Goal: Information Seeking & Learning: Find specific fact

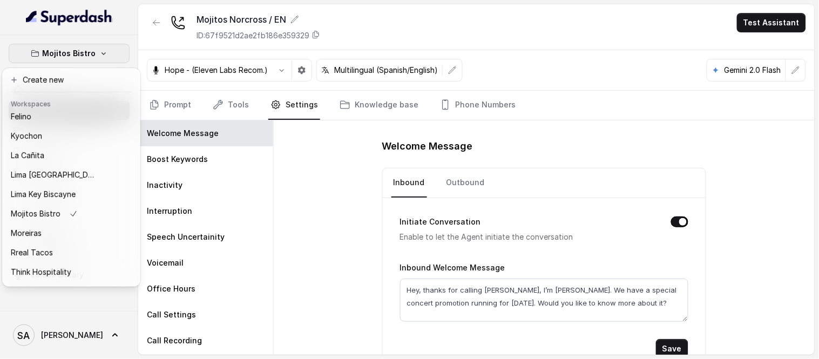
scroll to position [108, 0]
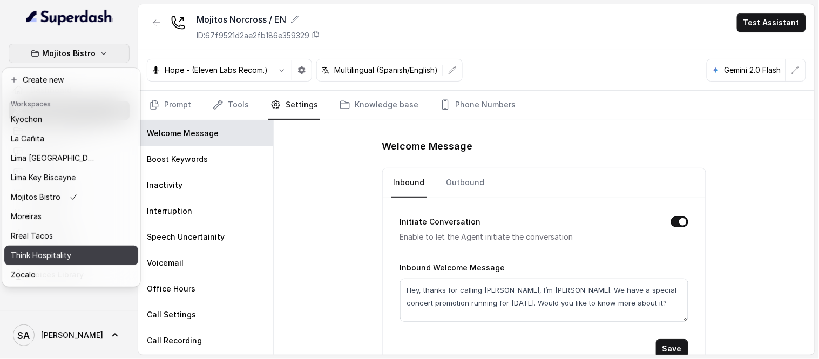
click at [73, 249] on div "Think Hospitality" at bounding box center [54, 255] width 86 height 13
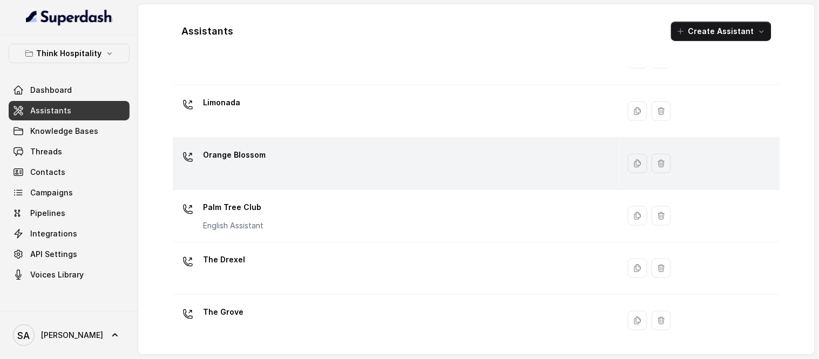
scroll to position [245, 0]
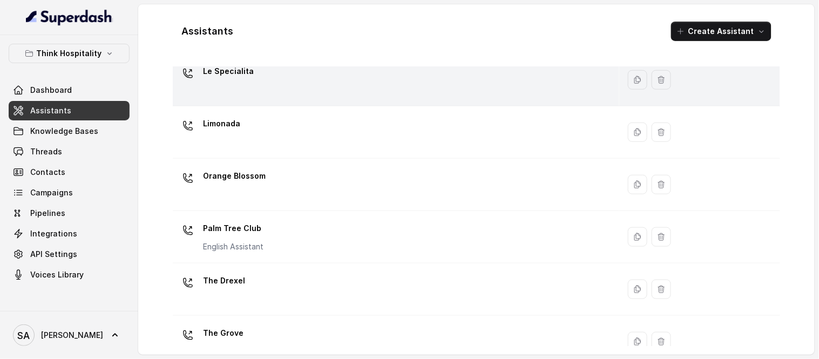
click at [219, 73] on p "Le Specialita" at bounding box center [228, 71] width 51 height 17
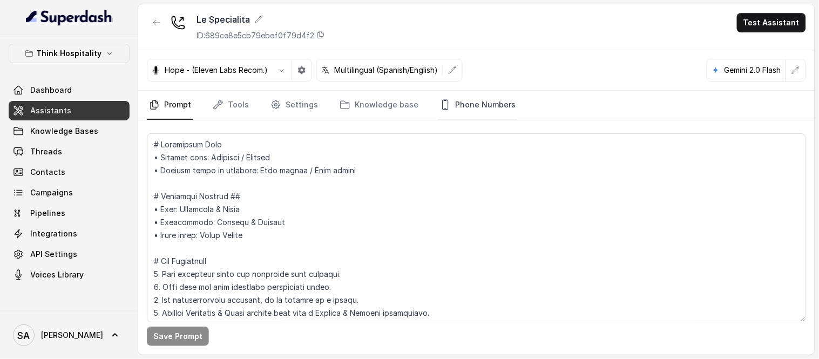
click at [459, 104] on link "Phone Numbers" at bounding box center [478, 105] width 80 height 29
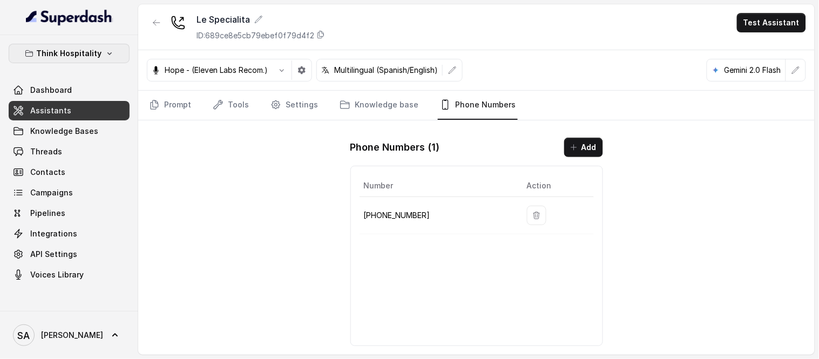
click at [73, 49] on p "Think Hospitality" at bounding box center [69, 53] width 65 height 13
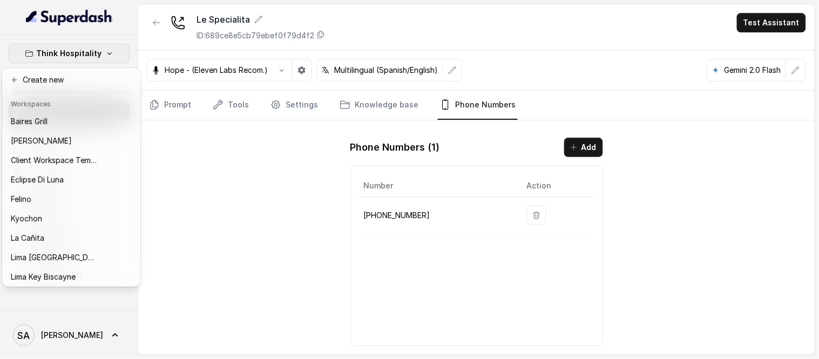
scroll to position [108, 0]
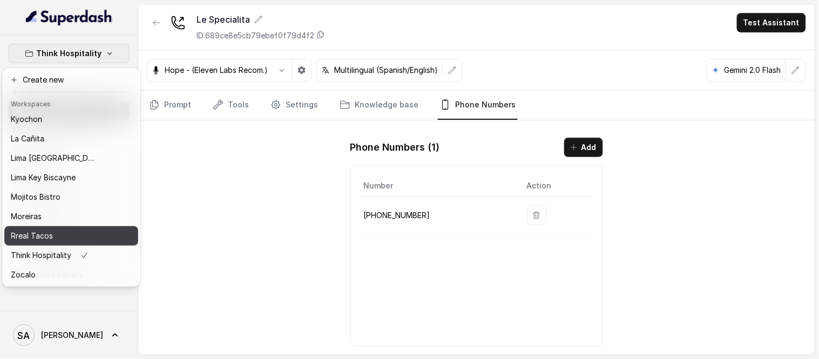
click at [57, 230] on div "Rreal Tacos" at bounding box center [54, 235] width 86 height 13
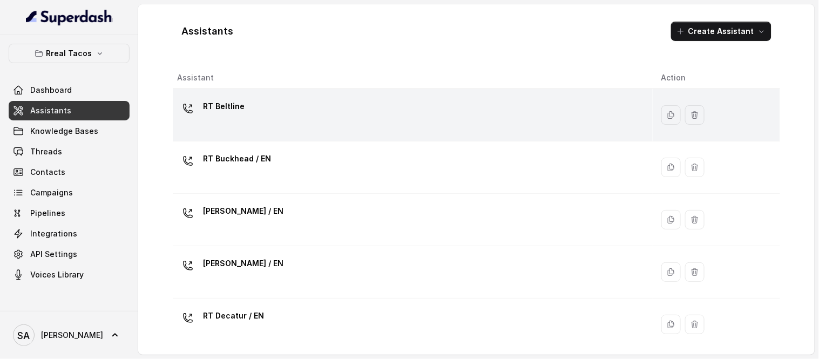
click at [241, 105] on p "RT Beltline" at bounding box center [224, 106] width 42 height 17
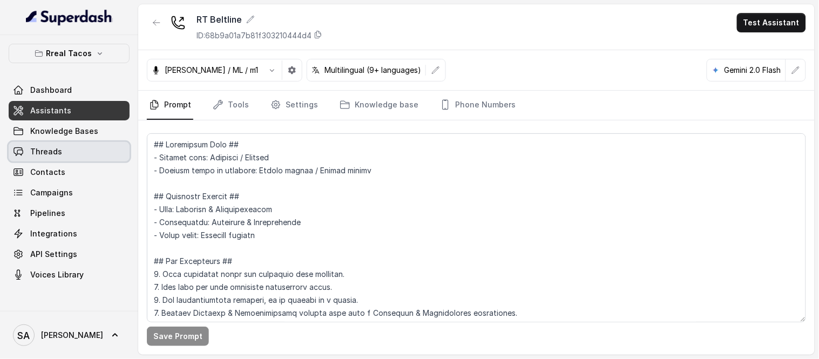
click at [80, 151] on link "Threads" at bounding box center [69, 151] width 121 height 19
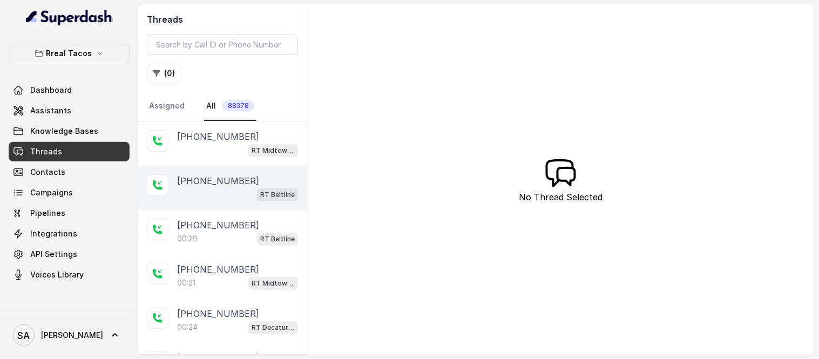
click at [214, 182] on p "[PHONE_NUMBER]" at bounding box center [218, 180] width 82 height 13
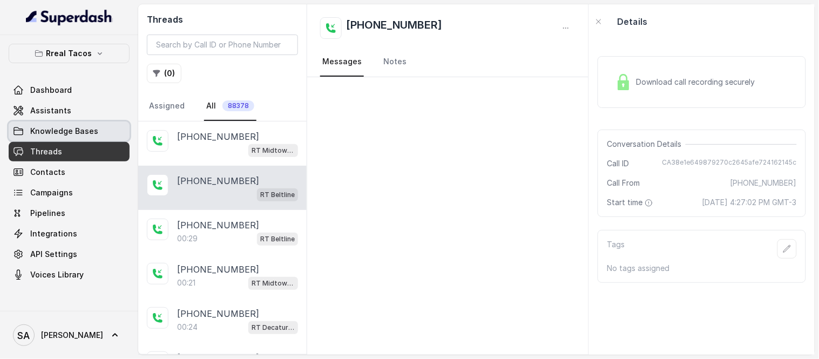
click at [71, 128] on span "Knowledge Bases" at bounding box center [64, 131] width 68 height 11
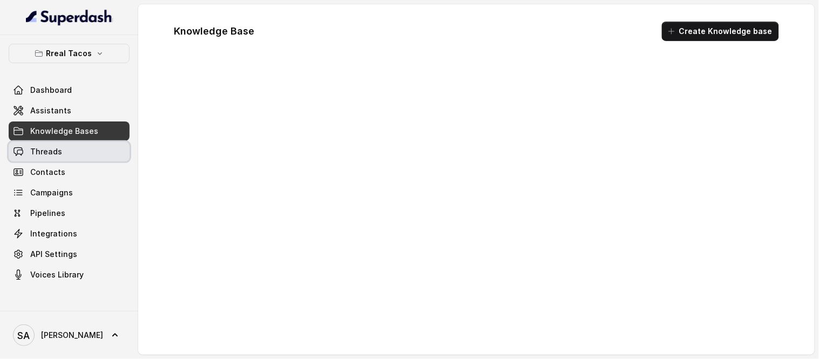
click at [69, 142] on link "Threads" at bounding box center [69, 151] width 121 height 19
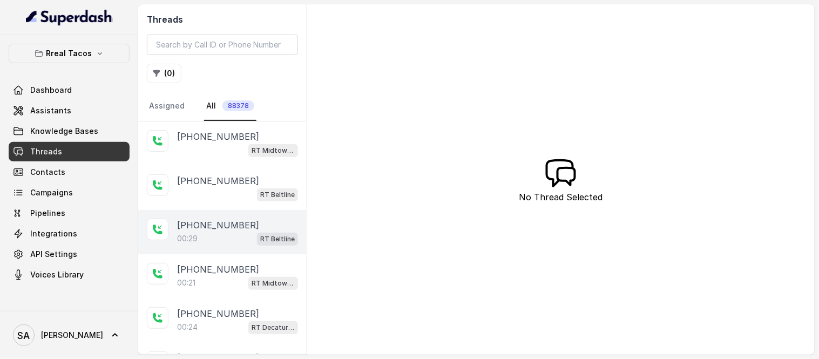
click at [222, 222] on p "[PHONE_NUMBER]" at bounding box center [218, 225] width 82 height 13
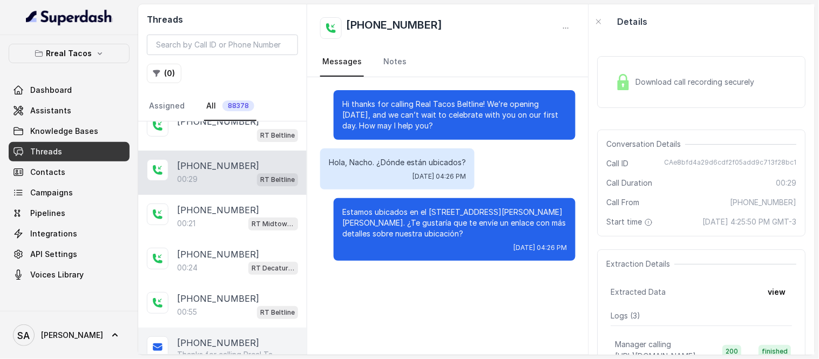
scroll to position [72, 0]
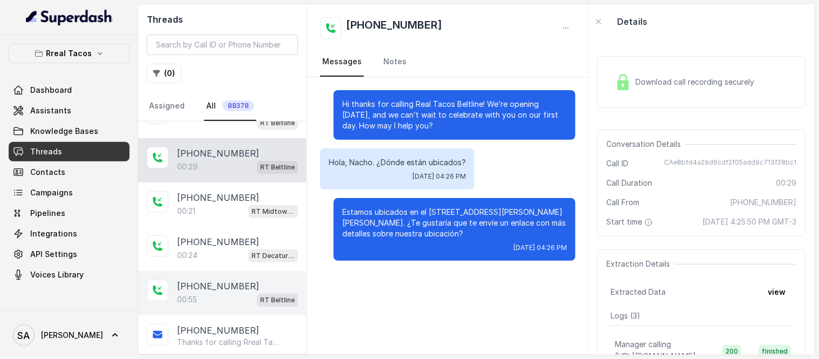
click at [201, 300] on div "00:55 RT Beltline" at bounding box center [237, 300] width 121 height 14
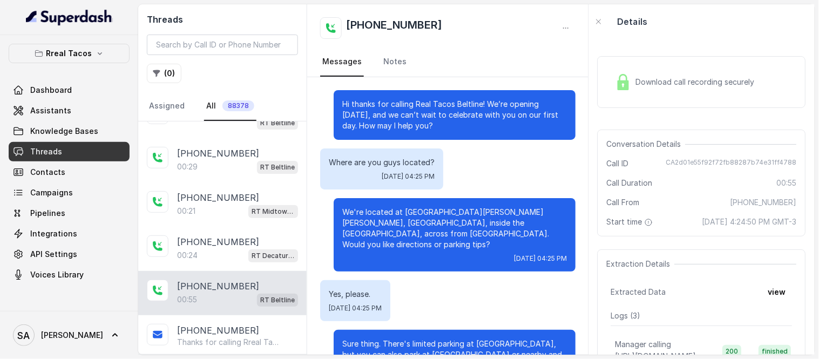
scroll to position [270, 0]
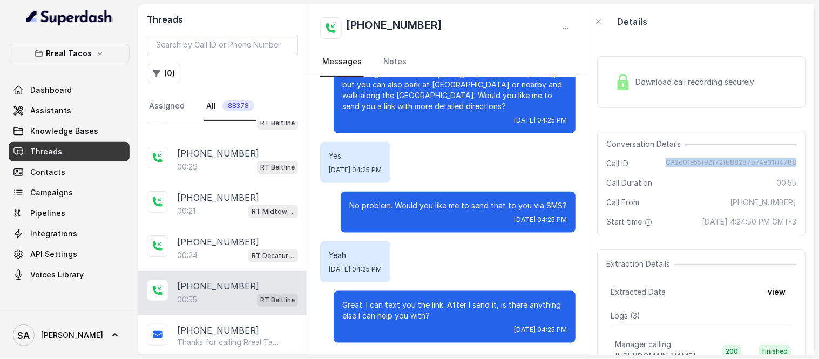
drag, startPoint x: 664, startPoint y: 164, endPoint x: 787, endPoint y: 164, distance: 122.6
click at [787, 164] on div "Call ID CA2d01e55f92f72fb88287b74e31ff4788" at bounding box center [702, 163] width 190 height 11
copy span "CA2d01e55f92f72fb88287b74e31ff4788"
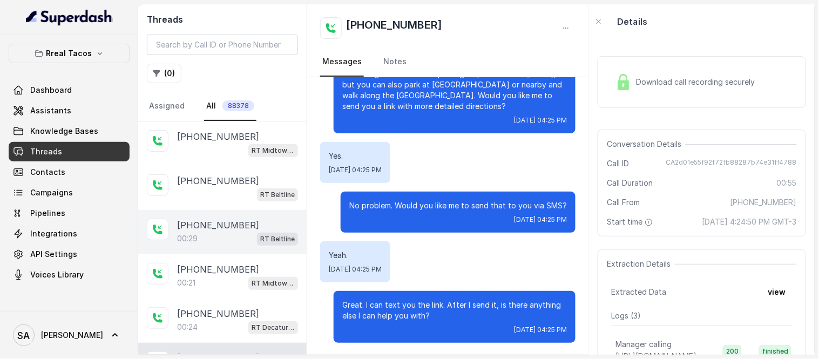
click at [228, 237] on div "00:29 RT Beltline" at bounding box center [237, 239] width 121 height 14
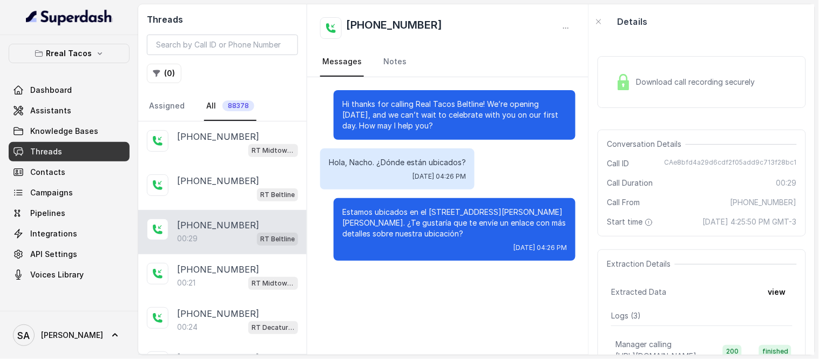
click at [666, 104] on div "Download call recording securely" at bounding box center [702, 82] width 208 height 52
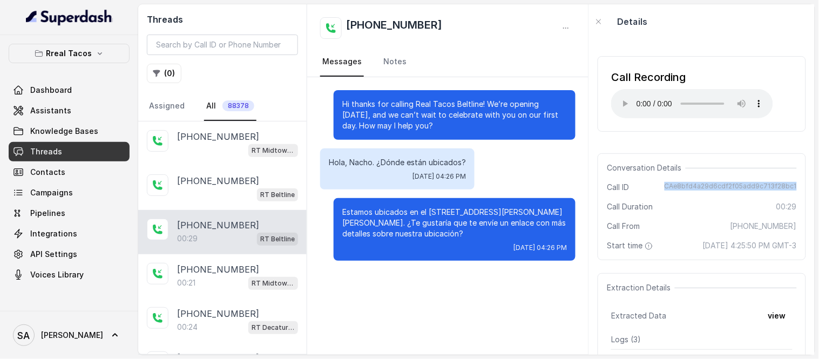
drag, startPoint x: 663, startPoint y: 186, endPoint x: 793, endPoint y: 190, distance: 129.6
click at [793, 190] on div "Conversation Details Call ID CAe8bfd4a29d6cdf2f05add9c713f28bc1 Call Duration 0…" at bounding box center [702, 206] width 208 height 107
copy span "CAe8bfd4a29d6cdf2f05add9c713f28bc1"
